Goal: Task Accomplishment & Management: Manage account settings

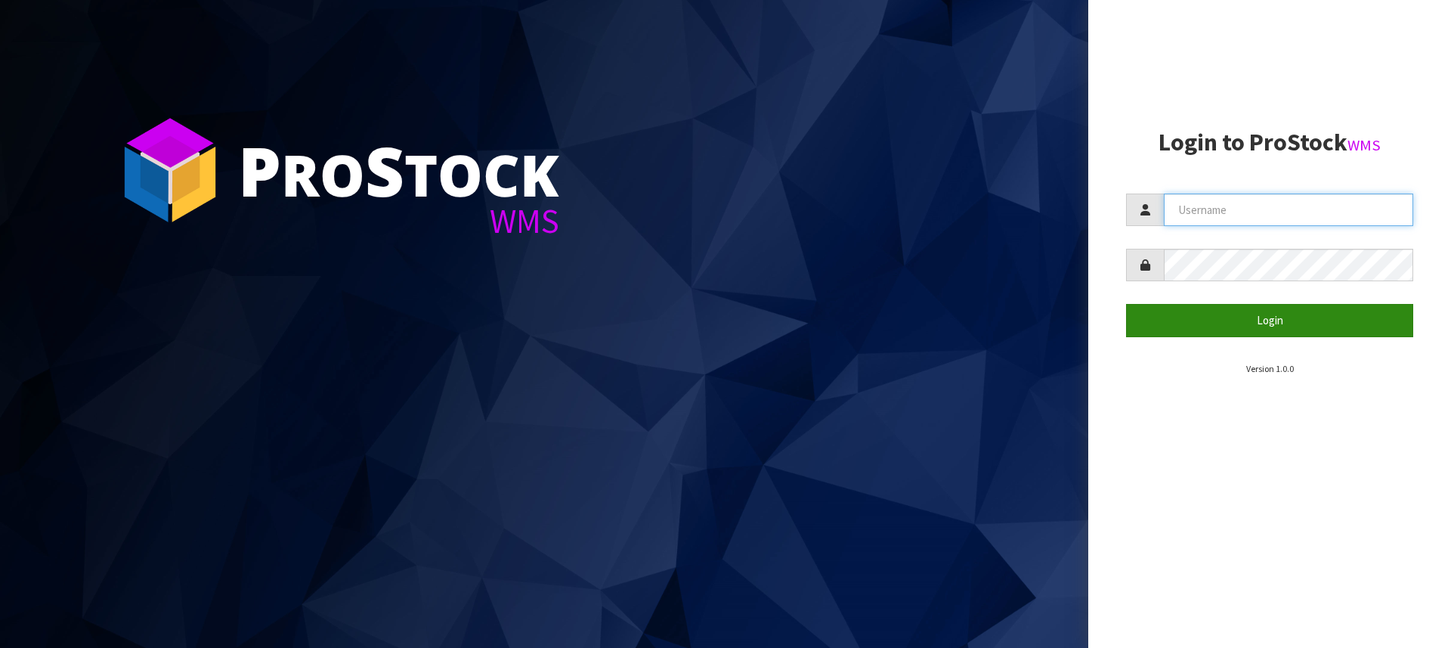
type input "[PERSON_NAME][EMAIL_ADDRESS][DOMAIN_NAME]"
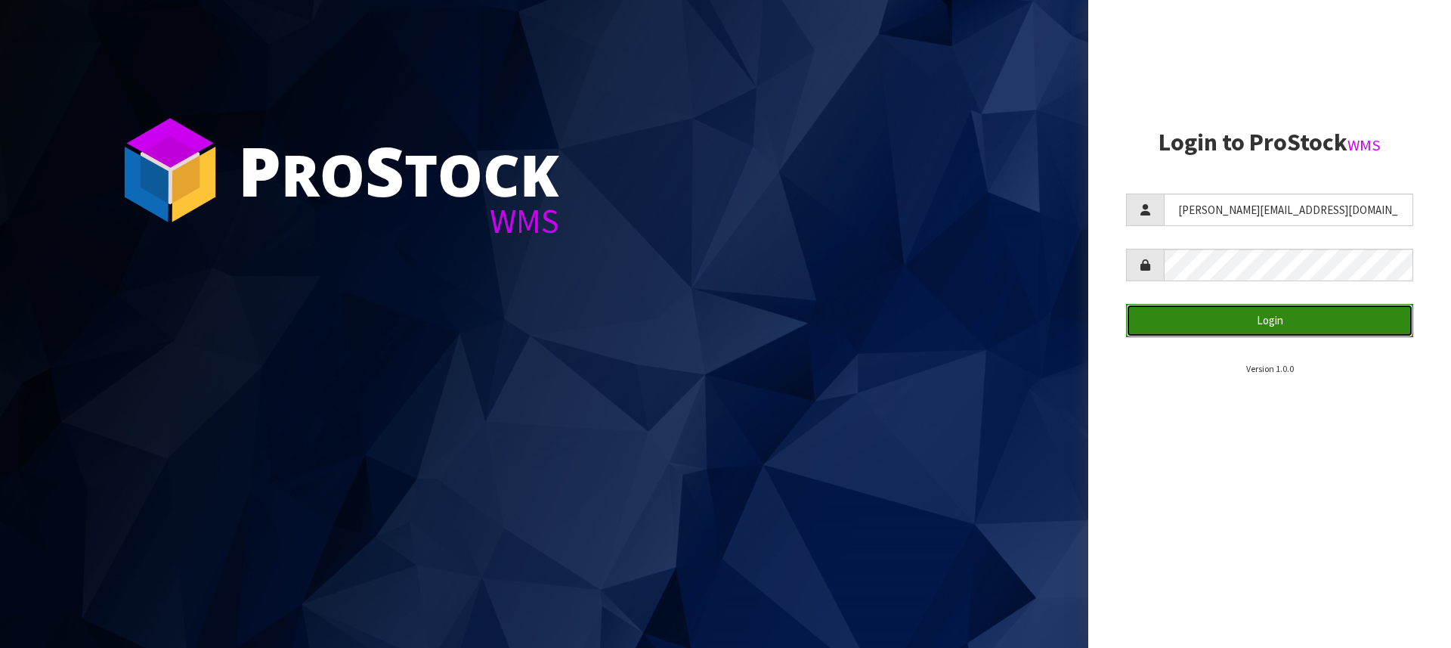
click at [1300, 324] on button "Login" at bounding box center [1269, 320] width 287 height 33
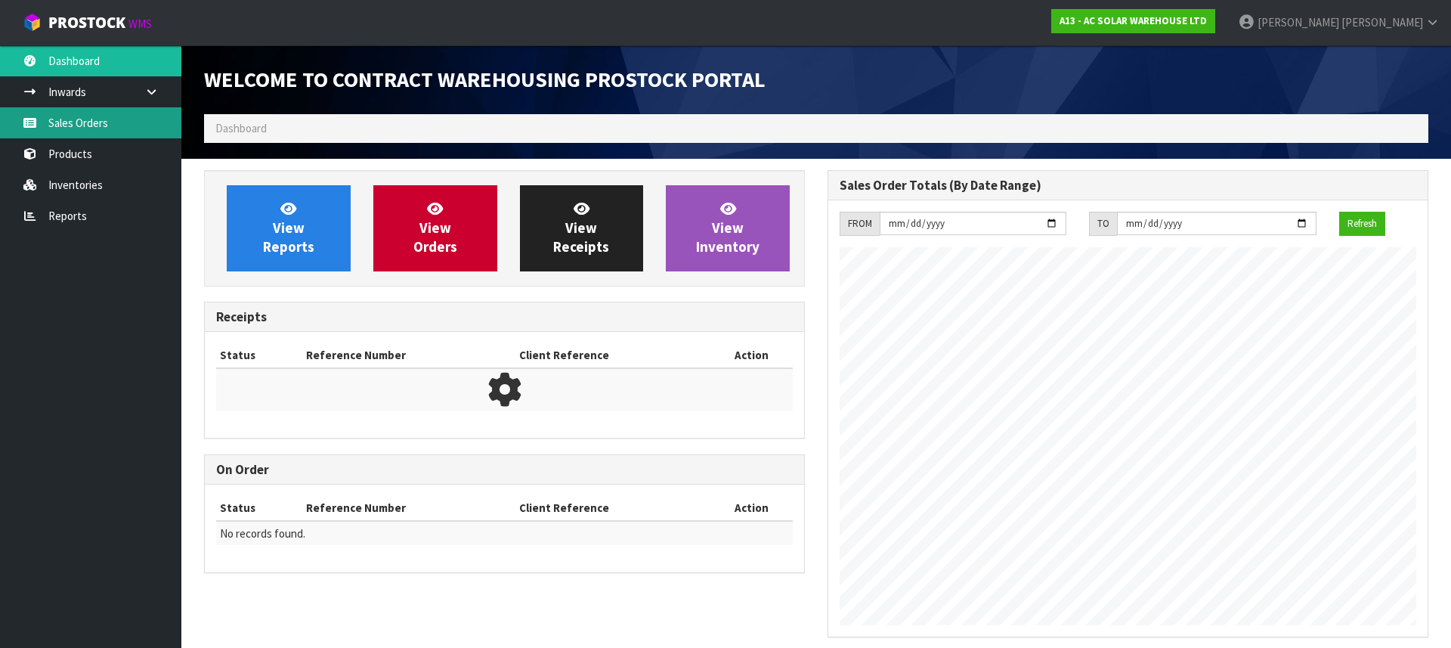
scroll to position [872, 624]
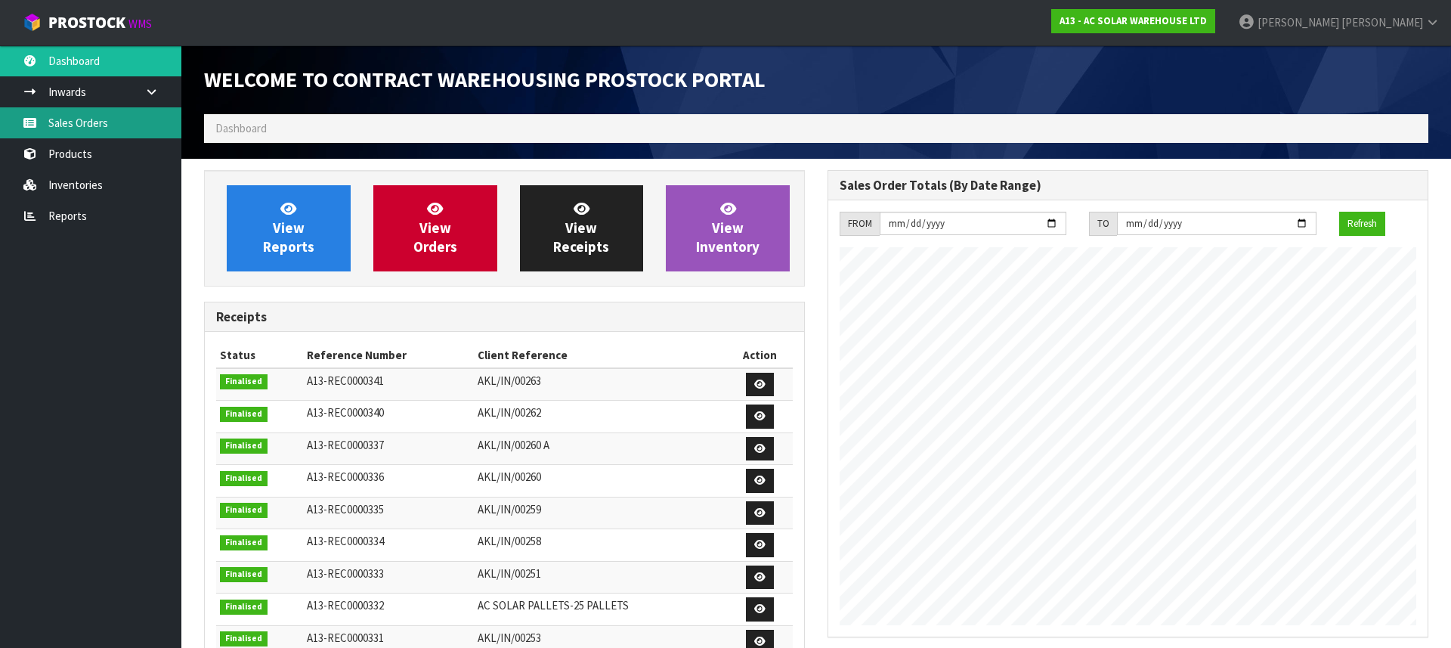
click at [99, 128] on link "Sales Orders" at bounding box center [90, 122] width 181 height 31
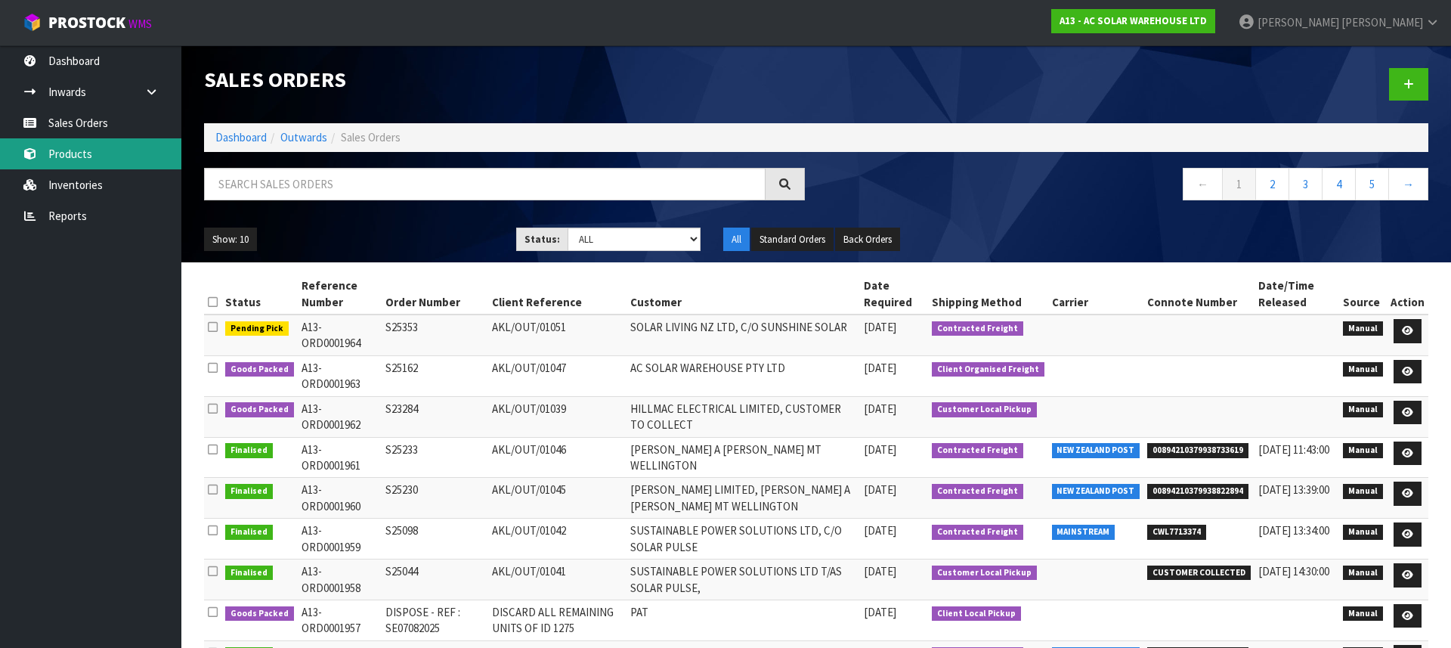
click at [89, 147] on link "Products" at bounding box center [90, 153] width 181 height 31
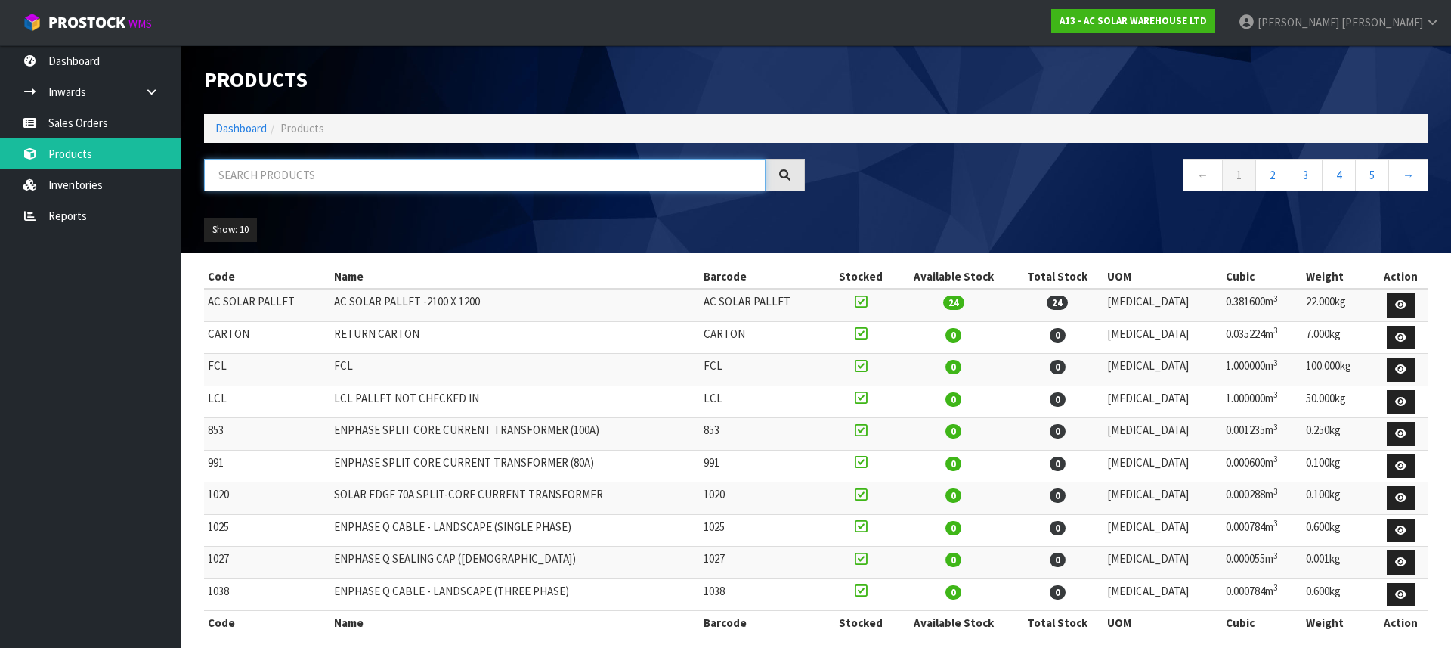
click at [271, 166] on input "text" at bounding box center [485, 175] width 562 height 33
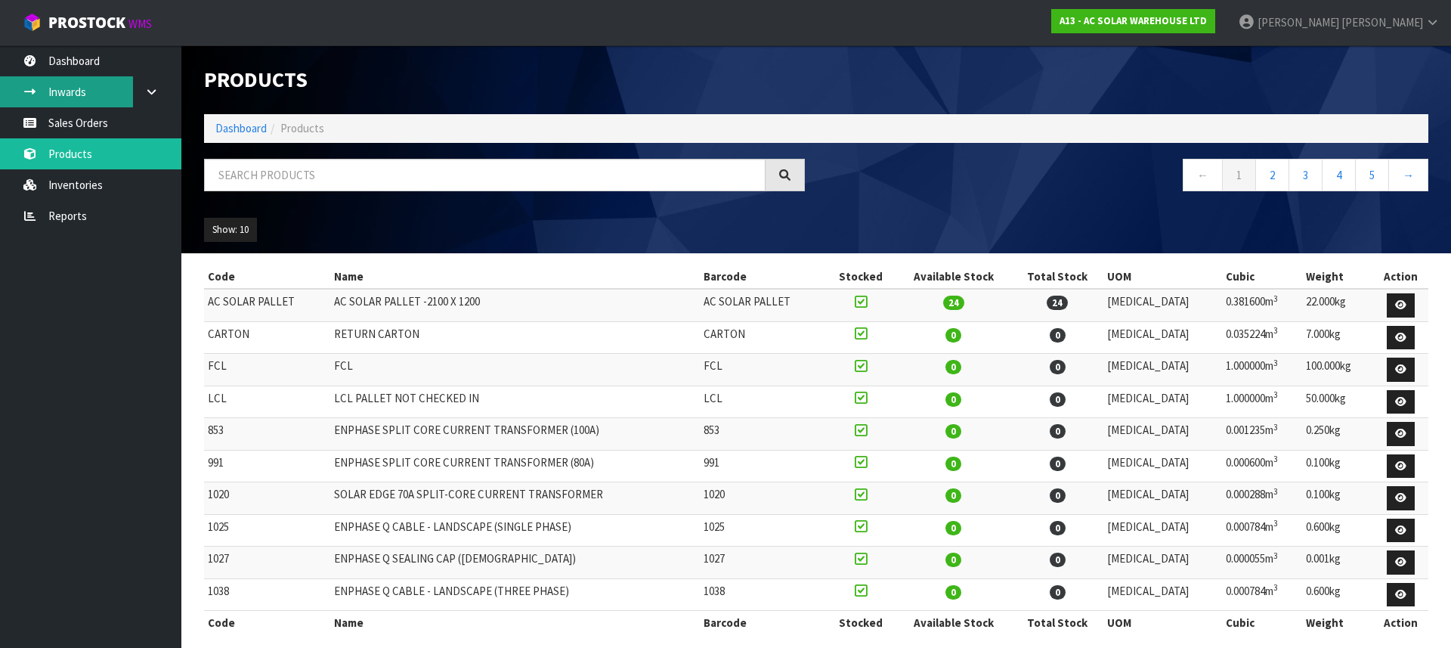
click at [102, 94] on link "Inwards" at bounding box center [90, 91] width 181 height 31
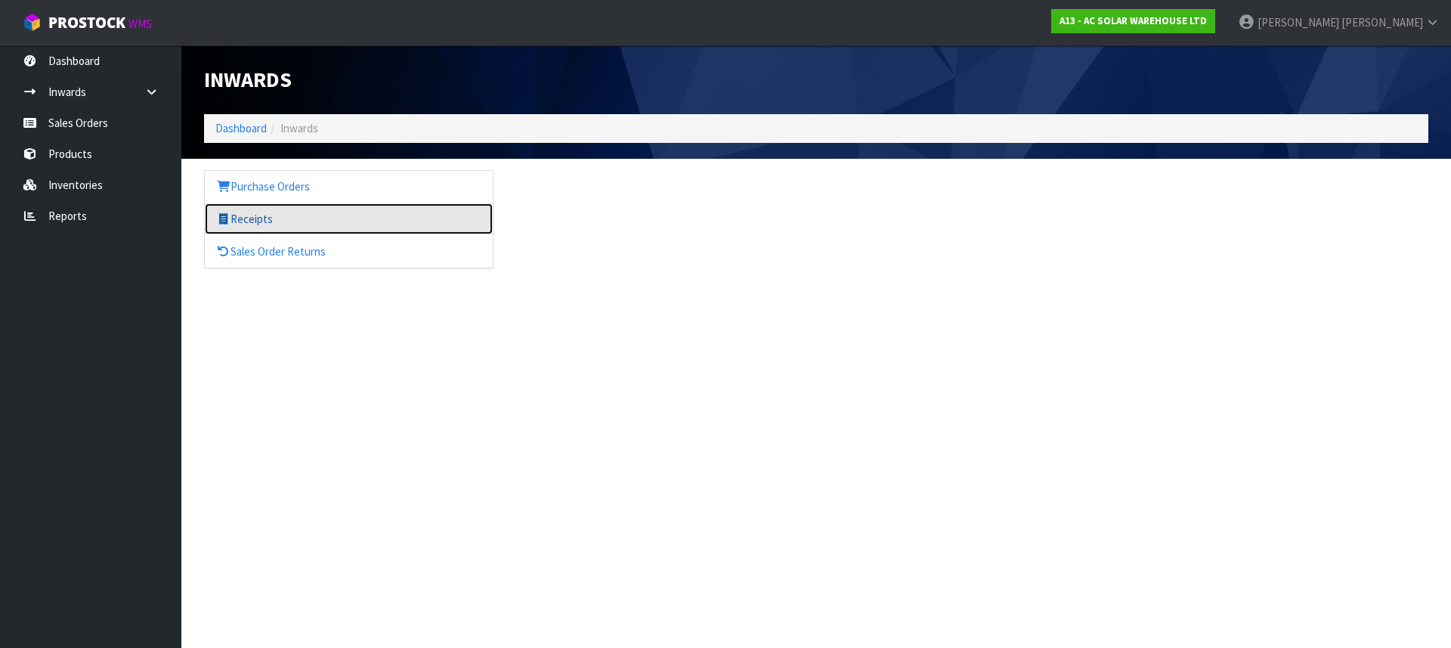
click at [258, 213] on link "Receipts" at bounding box center [349, 218] width 288 height 31
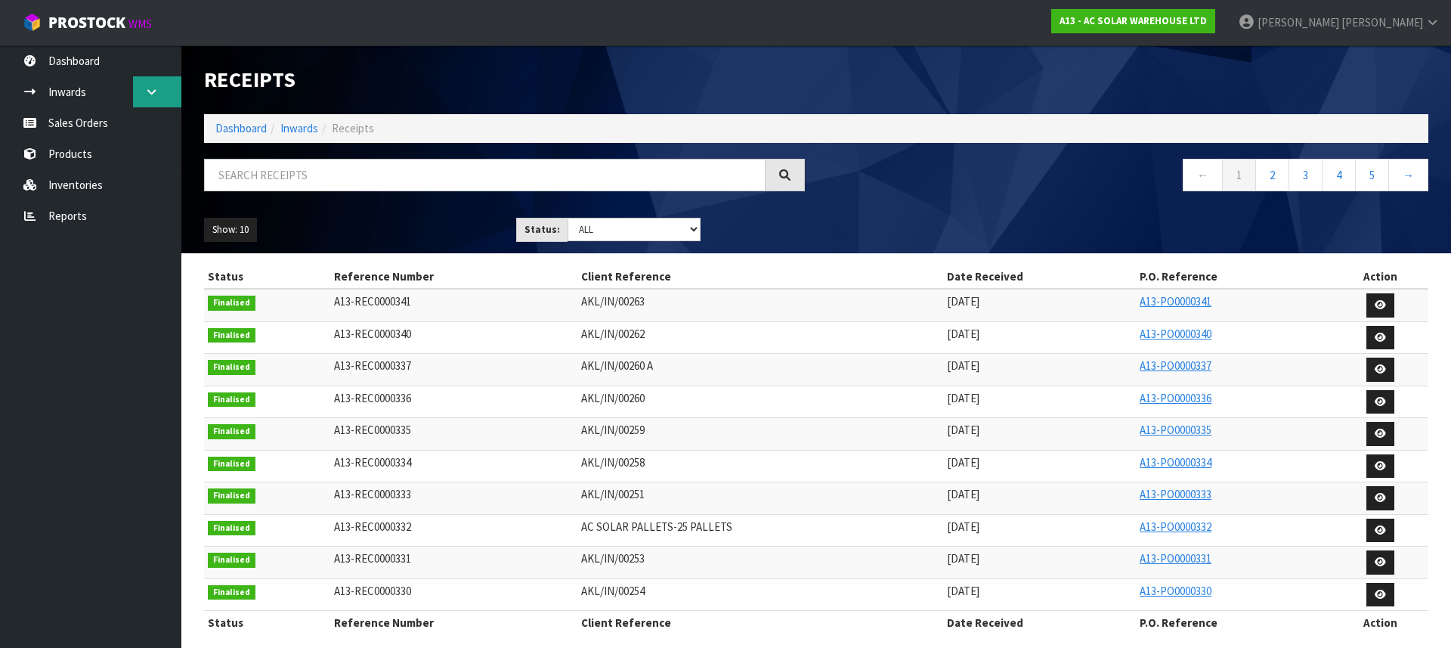
click at [156, 95] on icon at bounding box center [151, 91] width 14 height 11
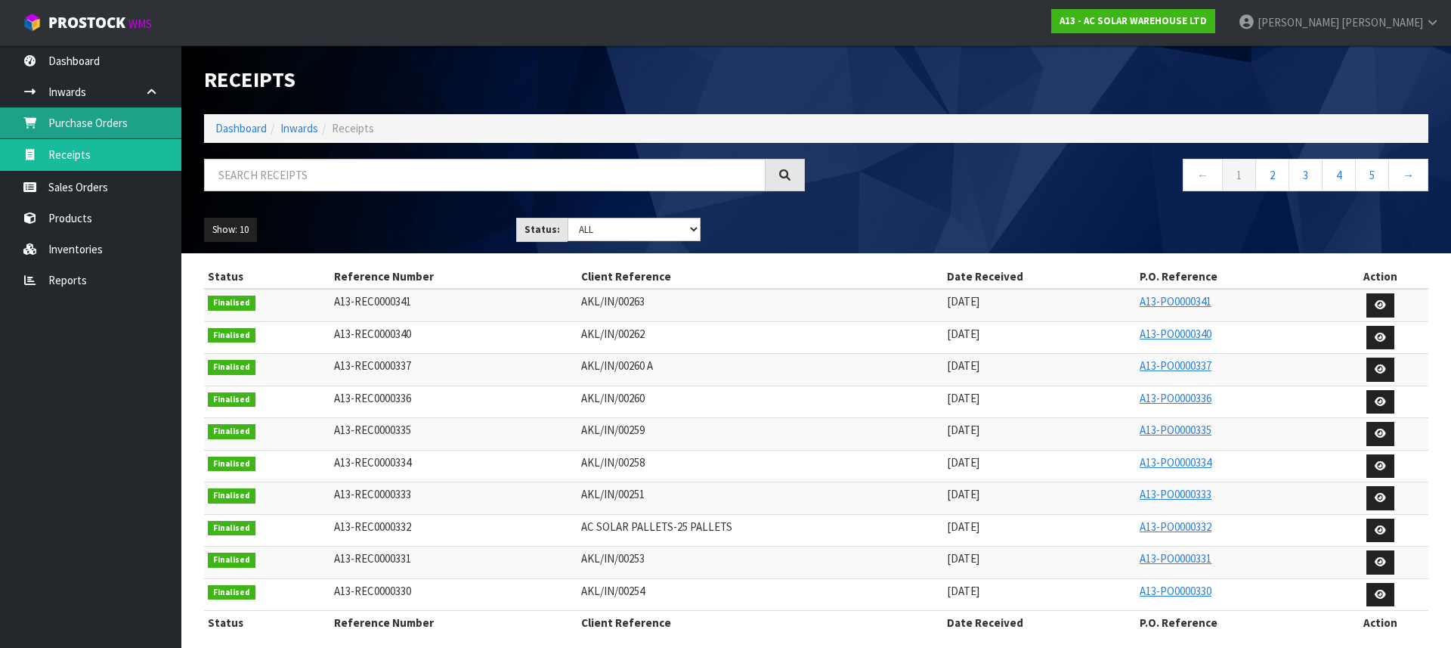
click at [95, 129] on link "Purchase Orders" at bounding box center [90, 122] width 181 height 31
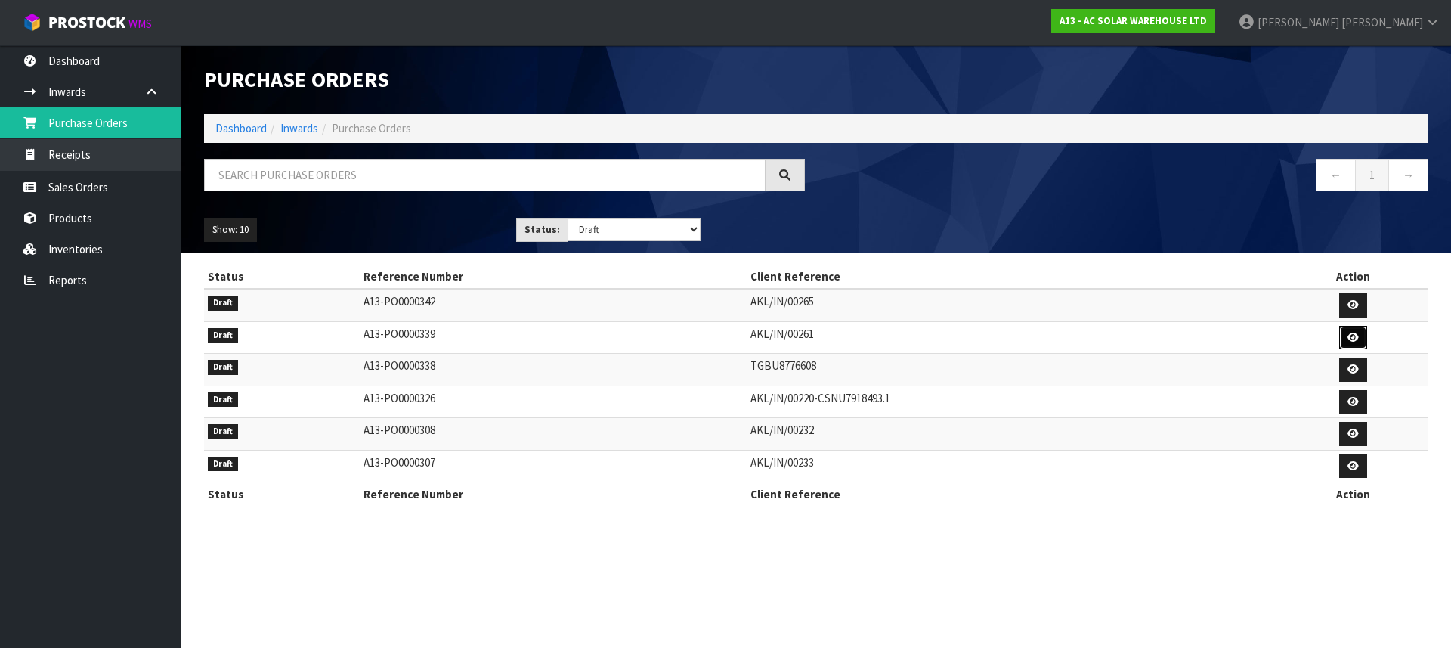
click at [1364, 336] on link at bounding box center [1354, 338] width 28 height 24
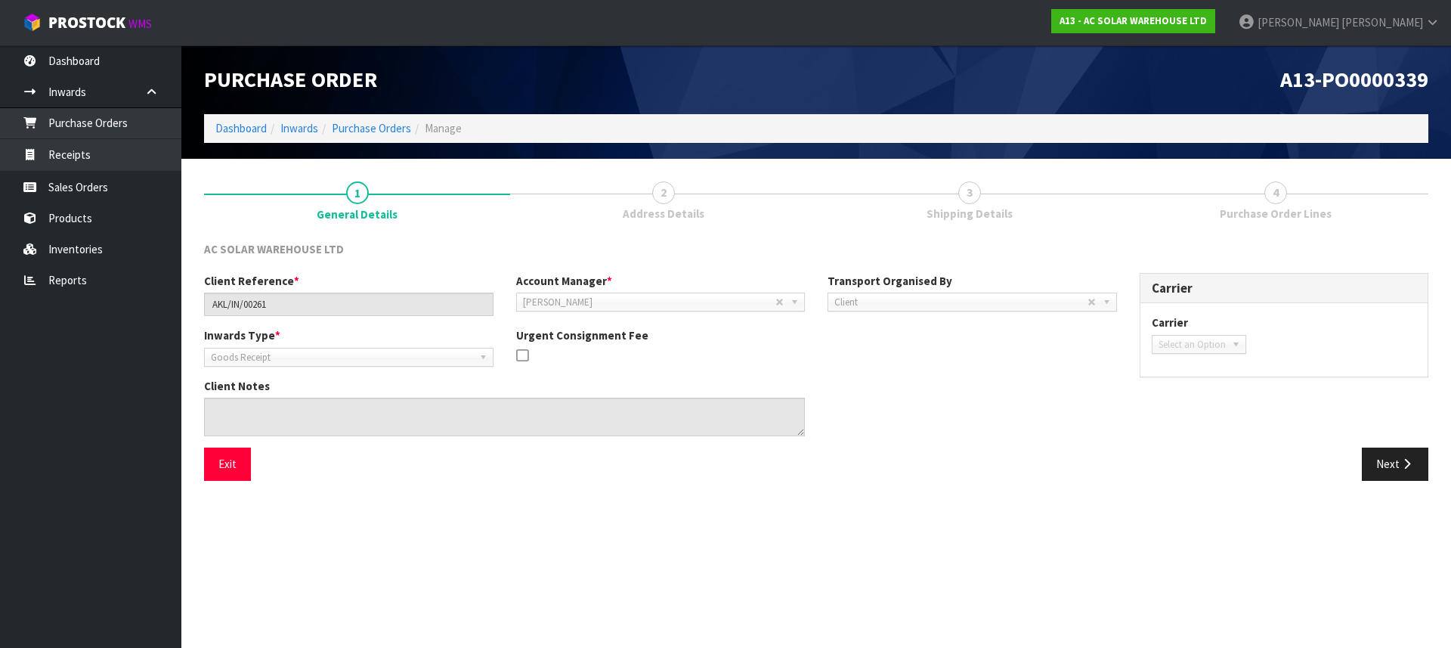
click at [649, 194] on link "2 Address Details" at bounding box center [663, 200] width 306 height 60
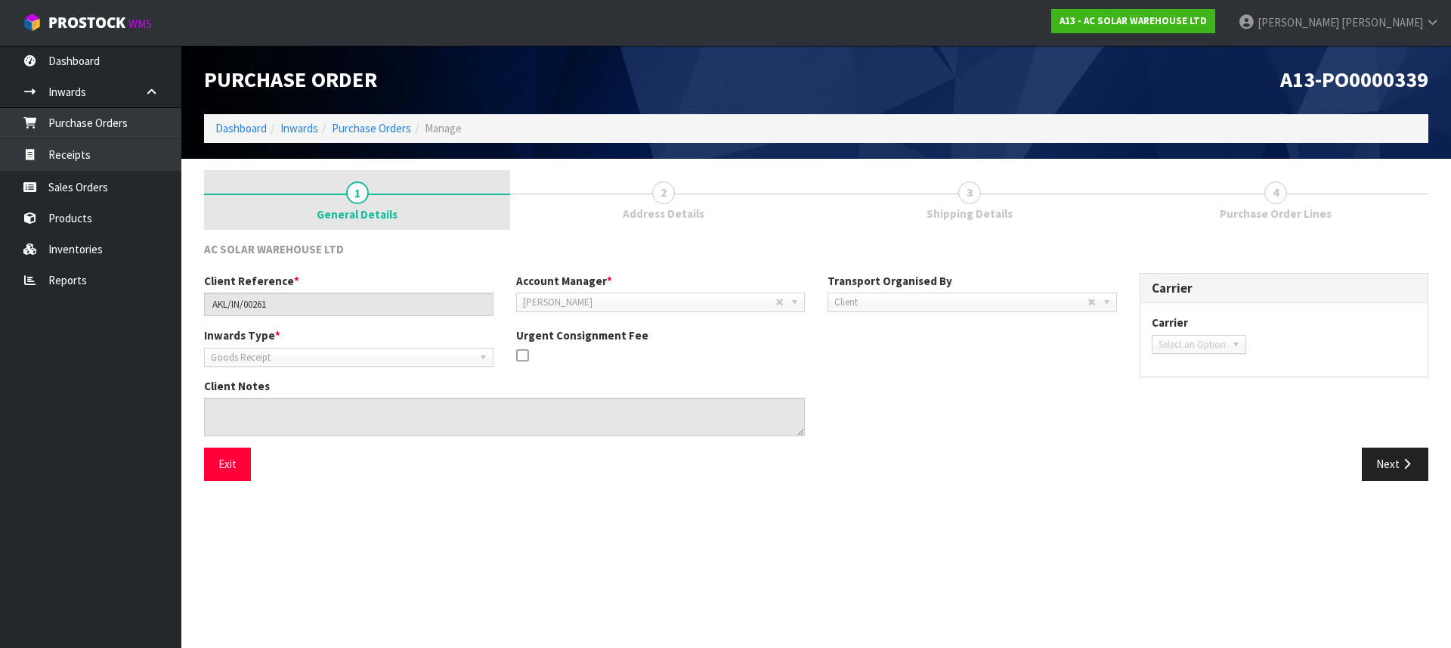
click at [349, 196] on span "1" at bounding box center [357, 192] width 23 height 23
